Goal: Task Accomplishment & Management: Manage account settings

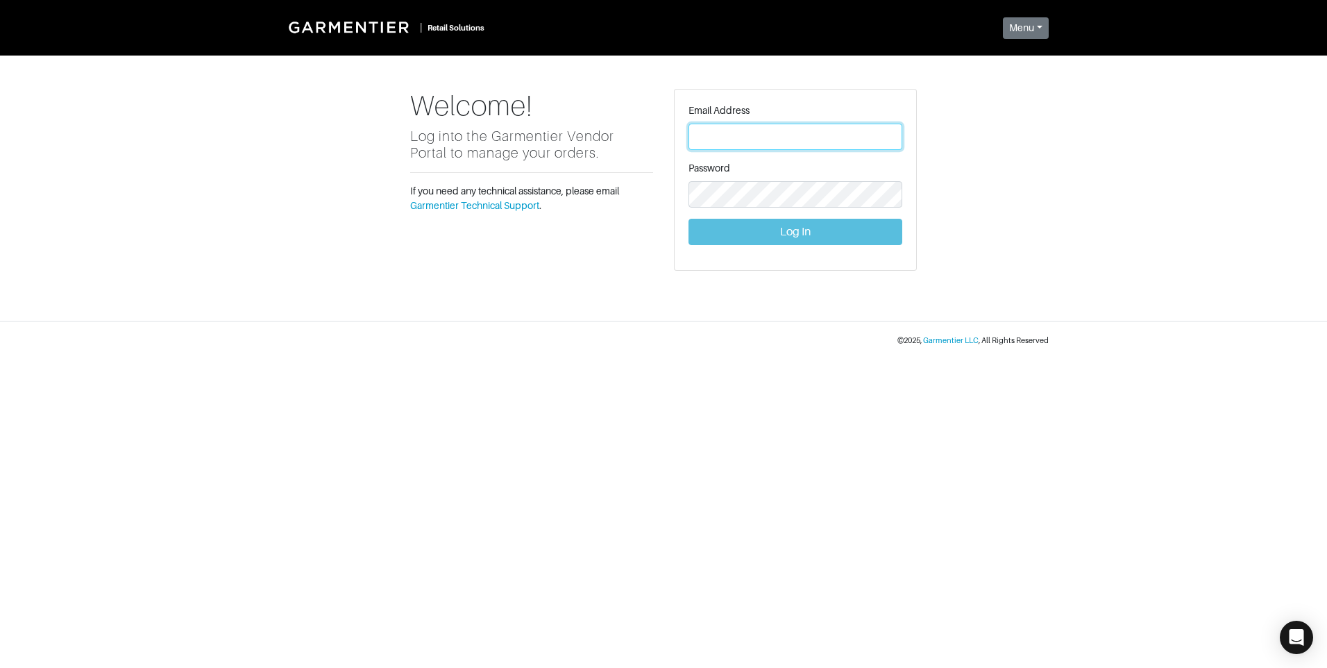
type input "[PERSON_NAME][EMAIL_ADDRESS][DOMAIN_NAME]"
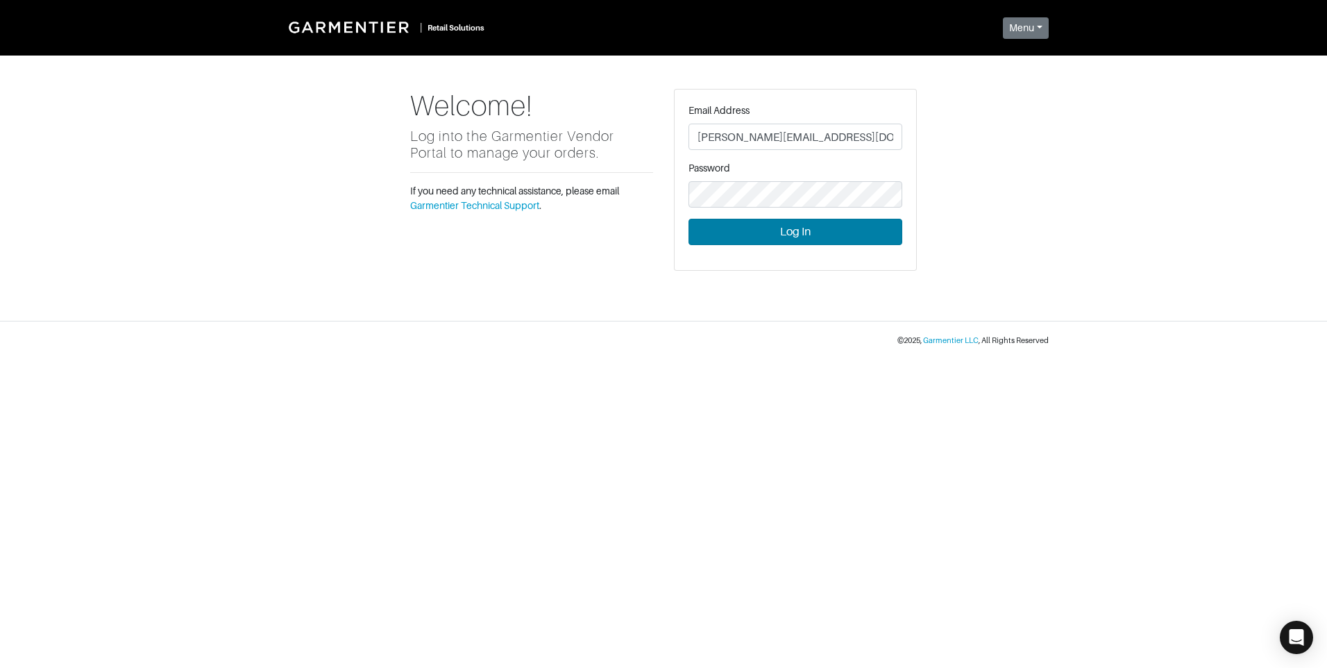
drag, startPoint x: 855, startPoint y: 215, endPoint x: 868, endPoint y: 243, distance: 30.4
click at [855, 216] on form "Email Address [PERSON_NAME][EMAIL_ADDRESS][DOMAIN_NAME] Password Log In" at bounding box center [796, 174] width 214 height 142
click at [867, 242] on button "Log In" at bounding box center [796, 232] width 214 height 26
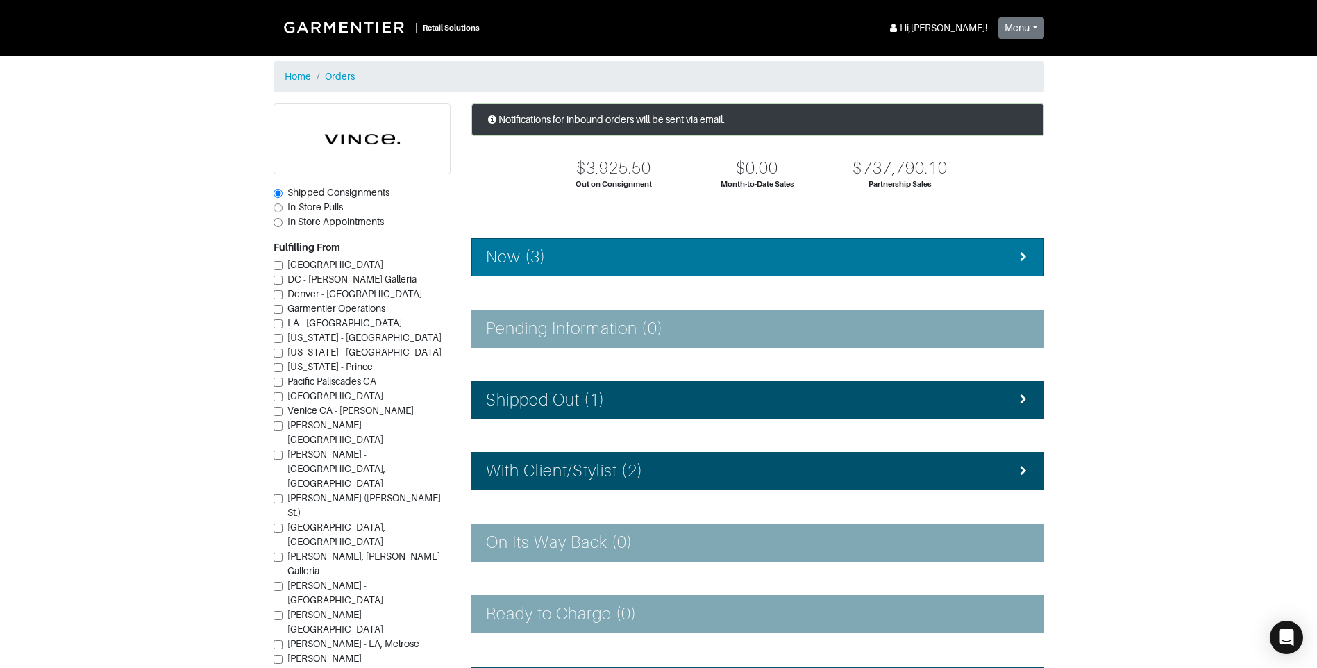
click at [696, 251] on div "New (3)" at bounding box center [757, 257] width 543 height 20
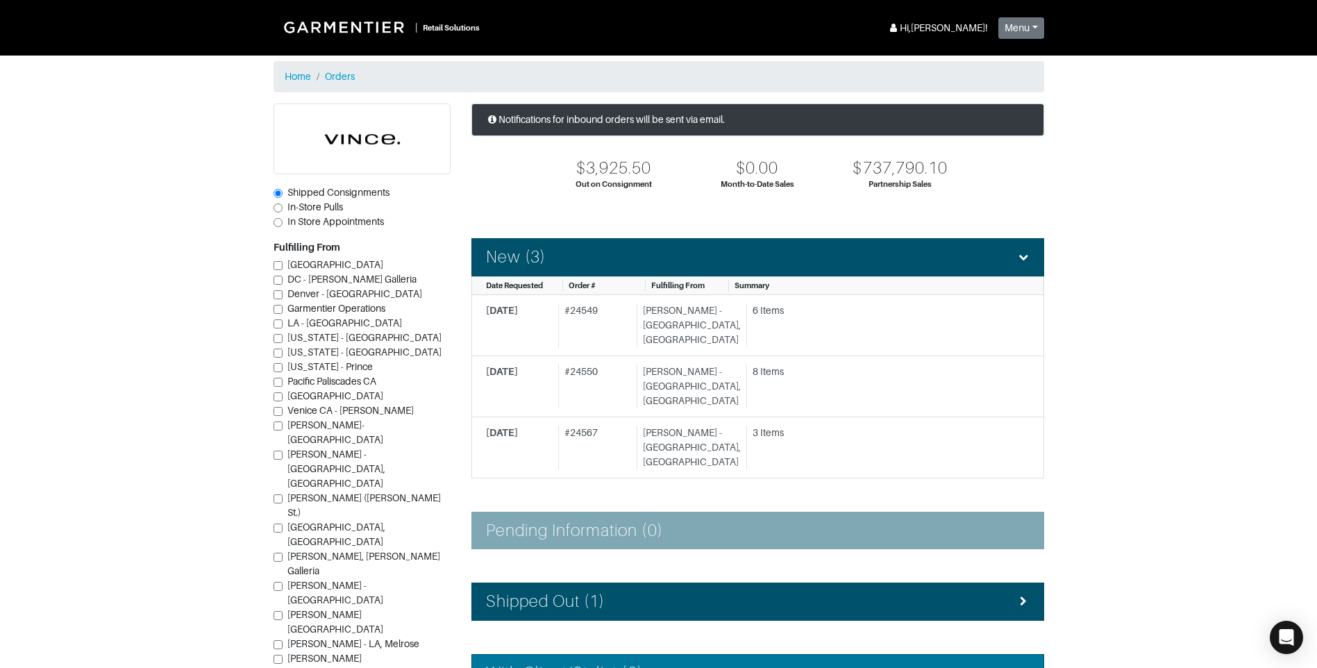
click at [734, 663] on div "With Client/Stylist (2)" at bounding box center [757, 673] width 543 height 20
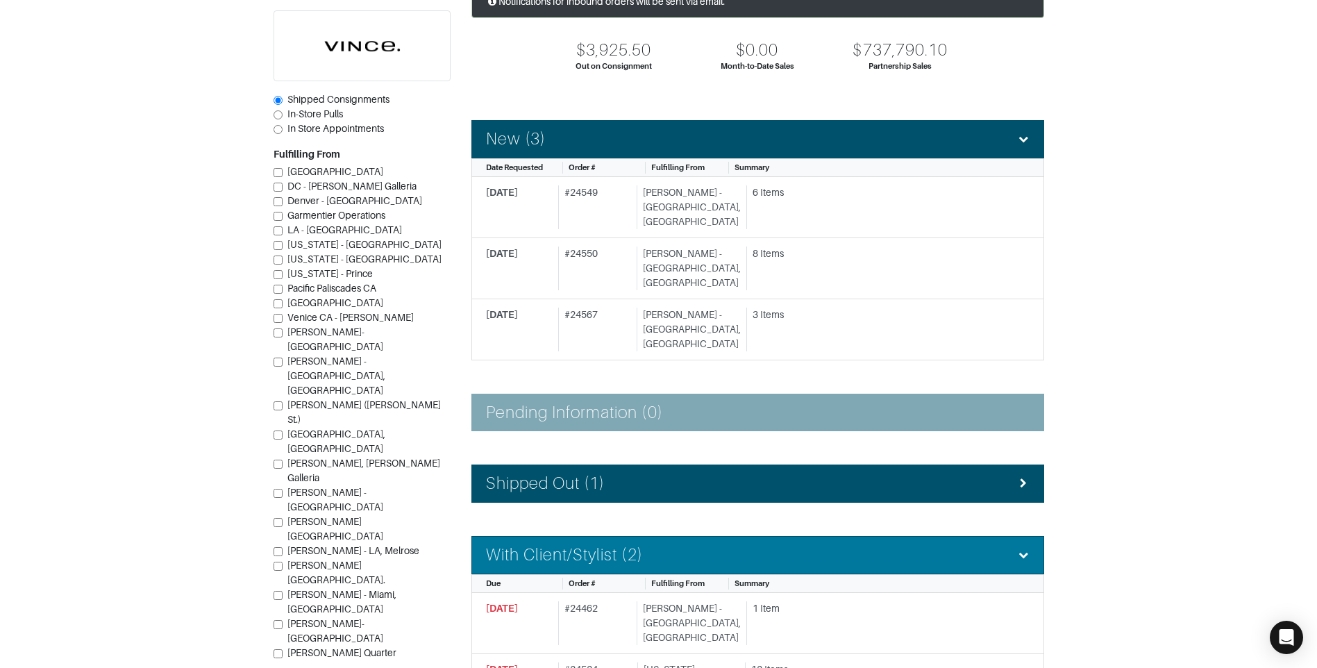
scroll to position [139, 0]
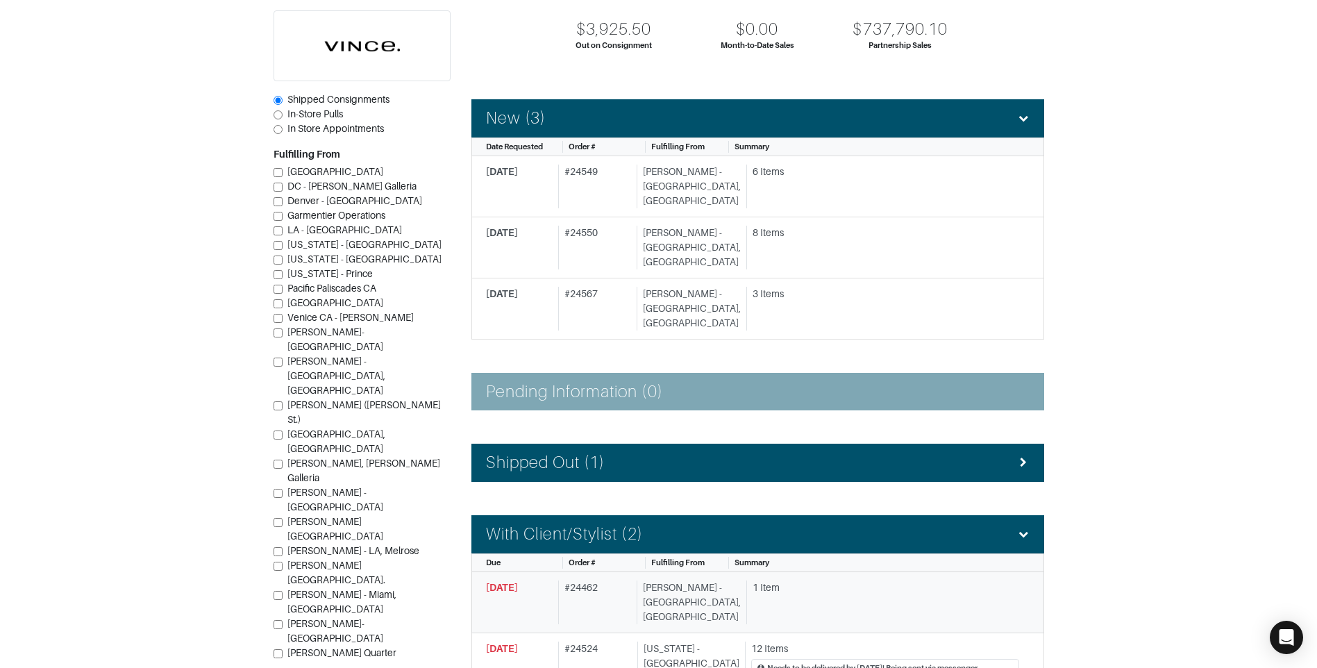
click at [675, 580] on div "[PERSON_NAME] - [GEOGRAPHIC_DATA], [GEOGRAPHIC_DATA]" at bounding box center [689, 602] width 104 height 44
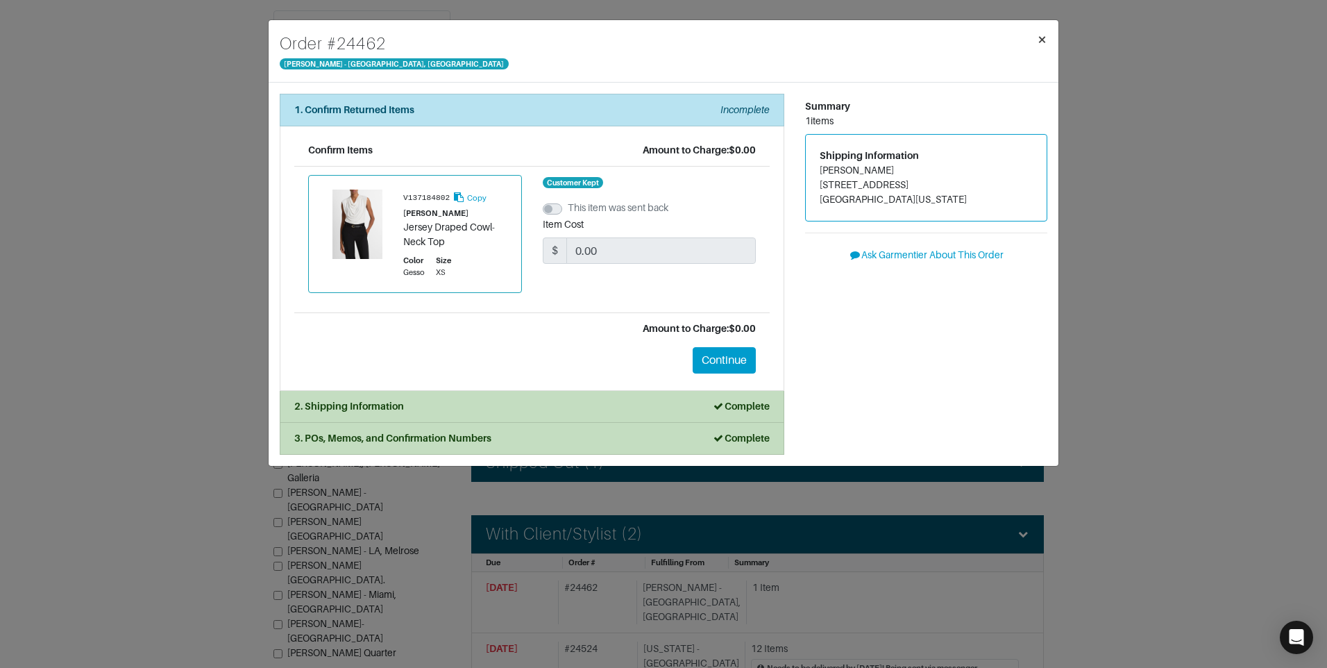
click at [1050, 42] on button "×" at bounding box center [1042, 39] width 33 height 39
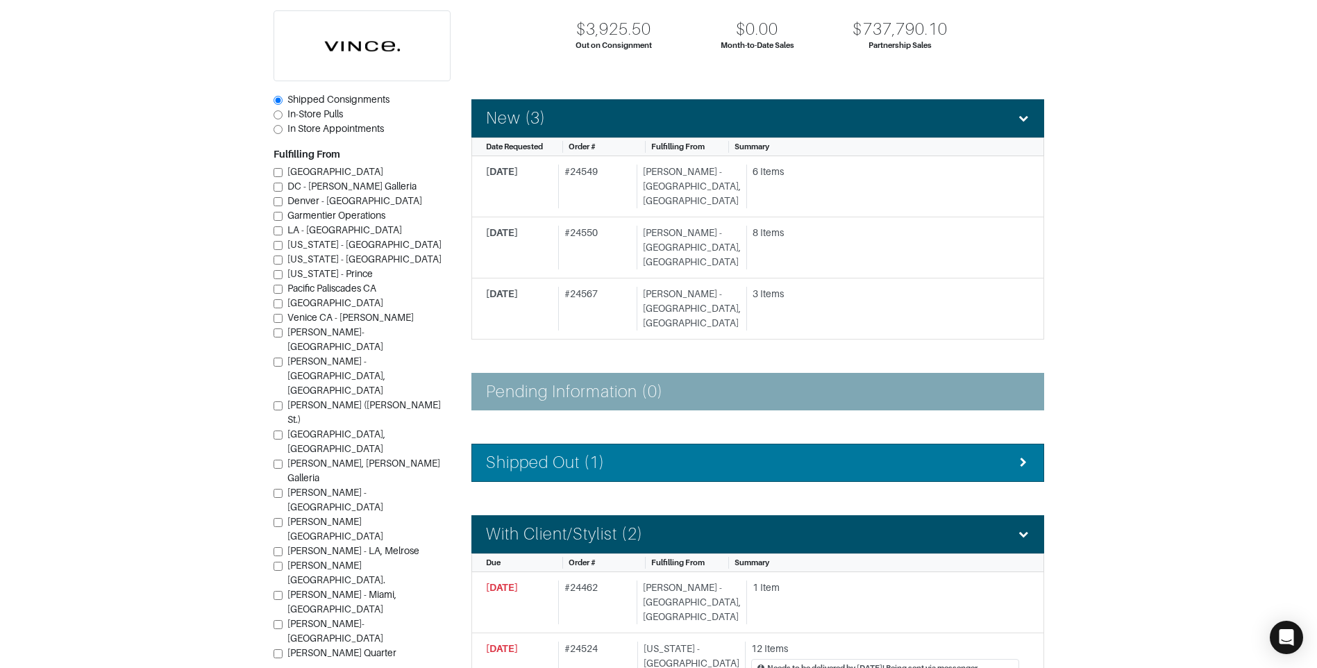
click at [621, 453] on div "Shipped Out (1)" at bounding box center [757, 463] width 543 height 20
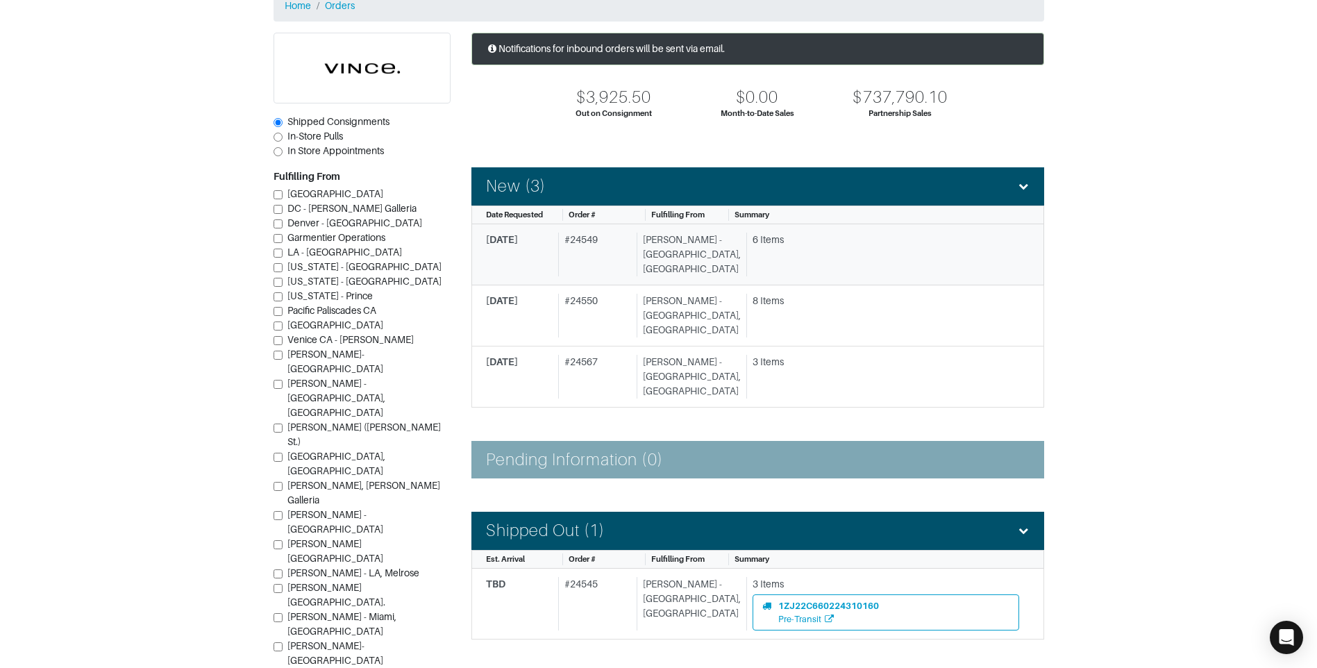
scroll to position [69, 0]
